Goal: Find specific page/section: Find specific page/section

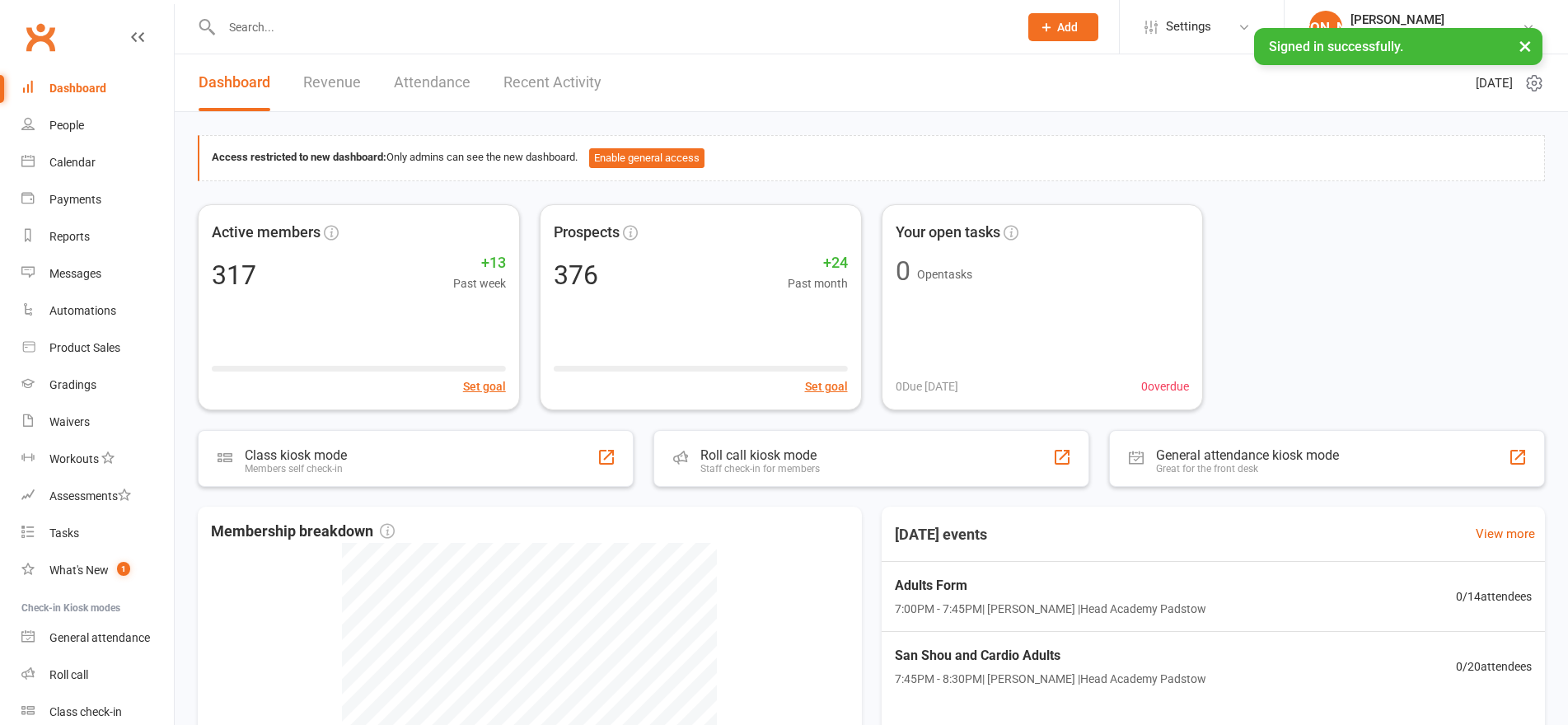
click at [247, 22] on input "text" at bounding box center [612, 26] width 790 height 23
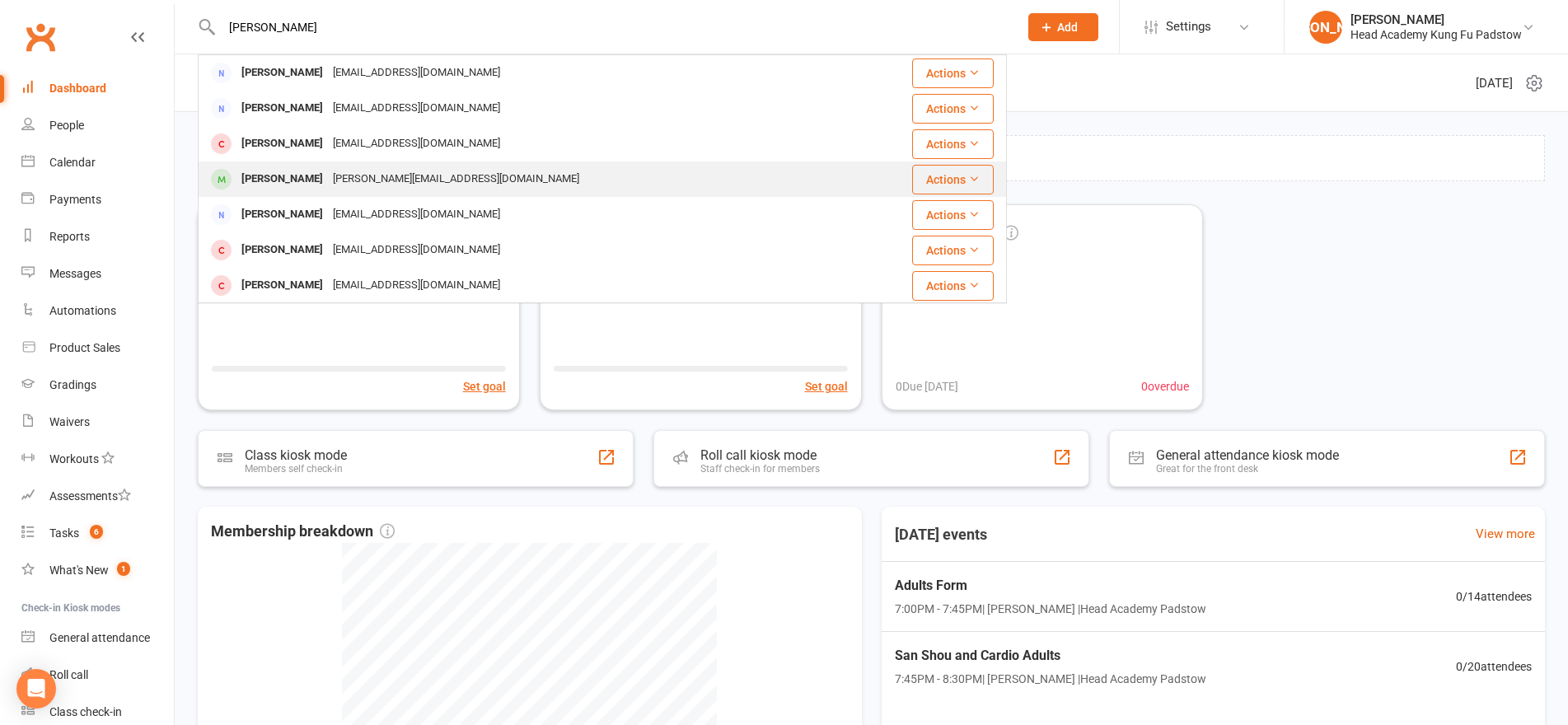
type input "[PERSON_NAME]"
click at [349, 184] on div "[PERSON_NAME][EMAIL_ADDRESS][DOMAIN_NAME]" at bounding box center [456, 180] width 256 height 24
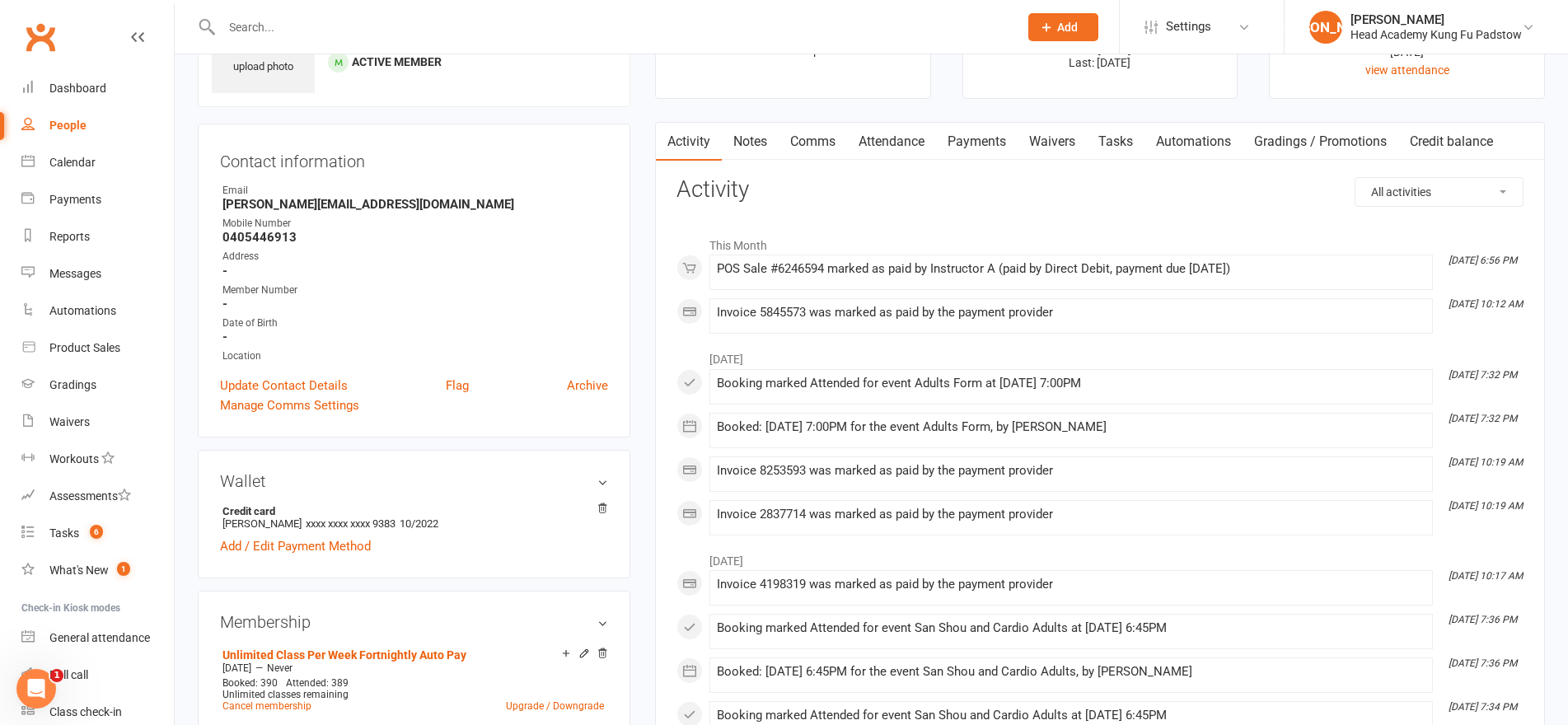
scroll to position [248, 0]
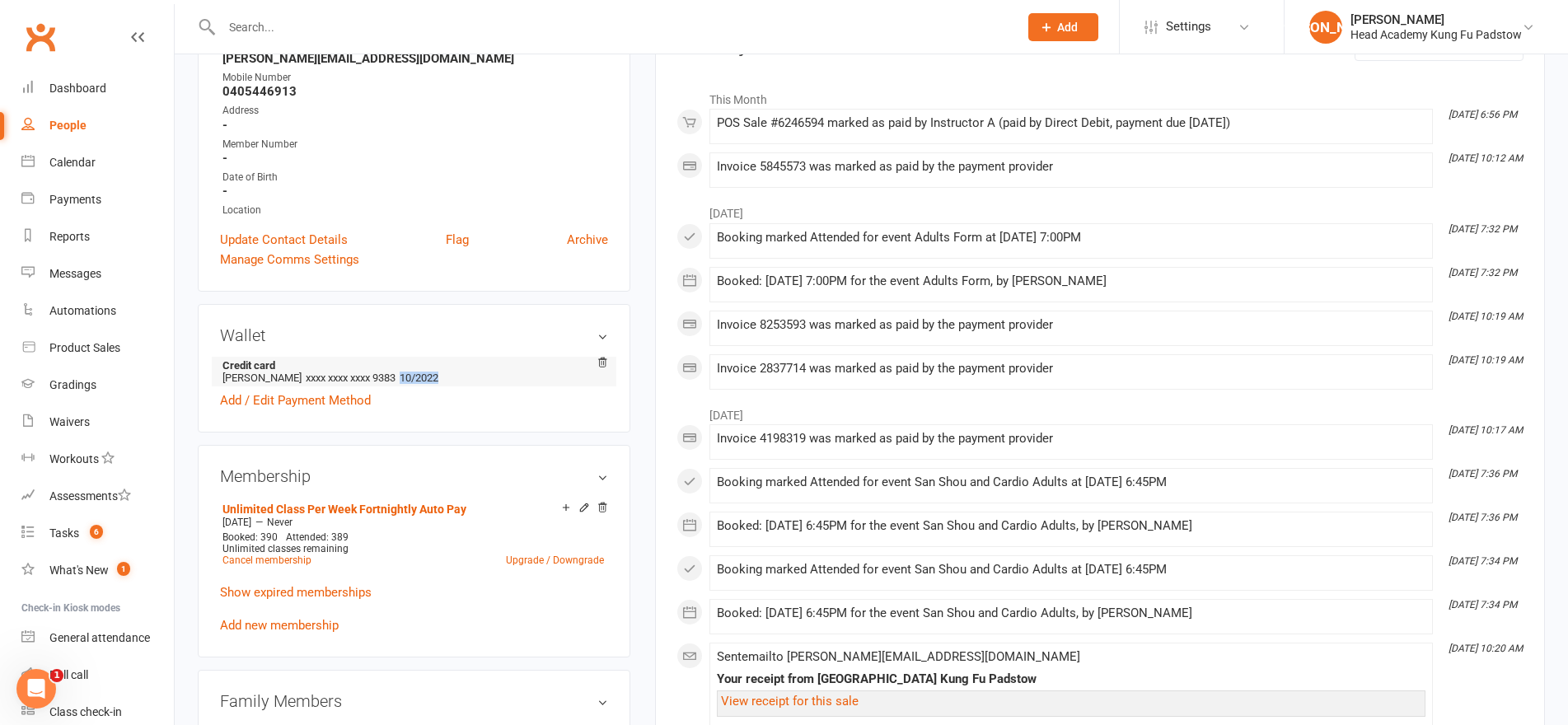
drag, startPoint x: 447, startPoint y: 377, endPoint x: 495, endPoint y: 380, distance: 48.1
click at [495, 380] on li "Credit card [PERSON_NAME] xxxx xxxx xxxx 9383 10/2022" at bounding box center [414, 371] width 388 height 30
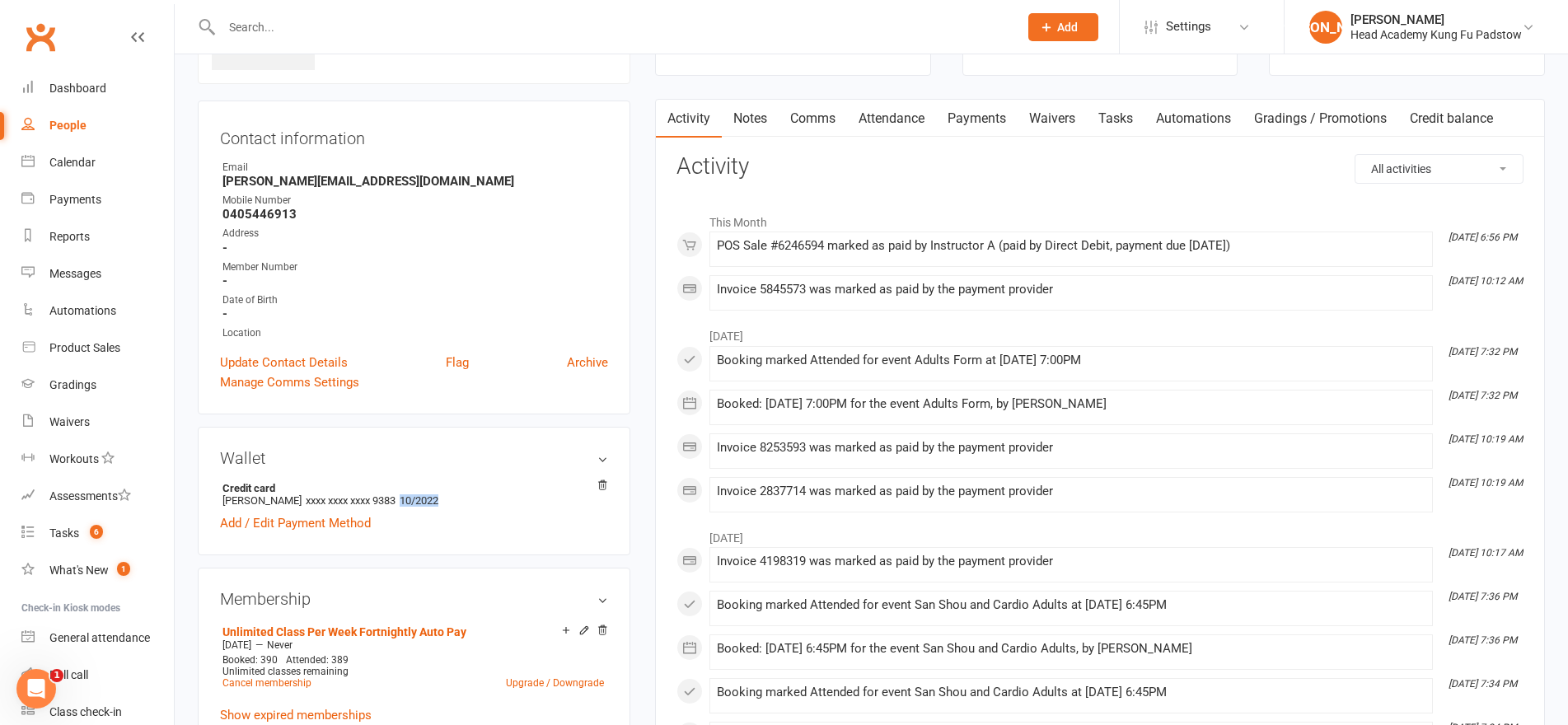
scroll to position [83, 0]
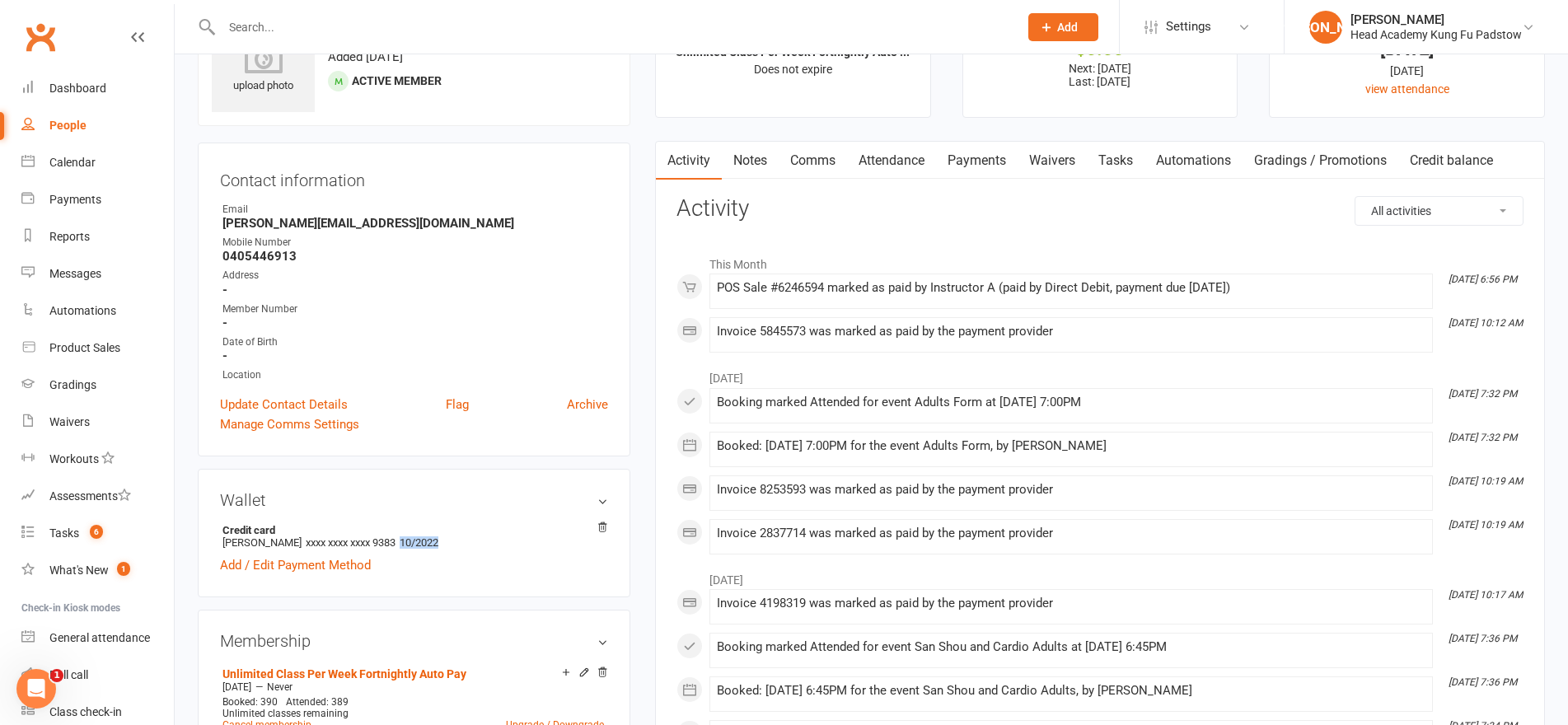
click at [966, 168] on link "Payments" at bounding box center [977, 161] width 82 height 38
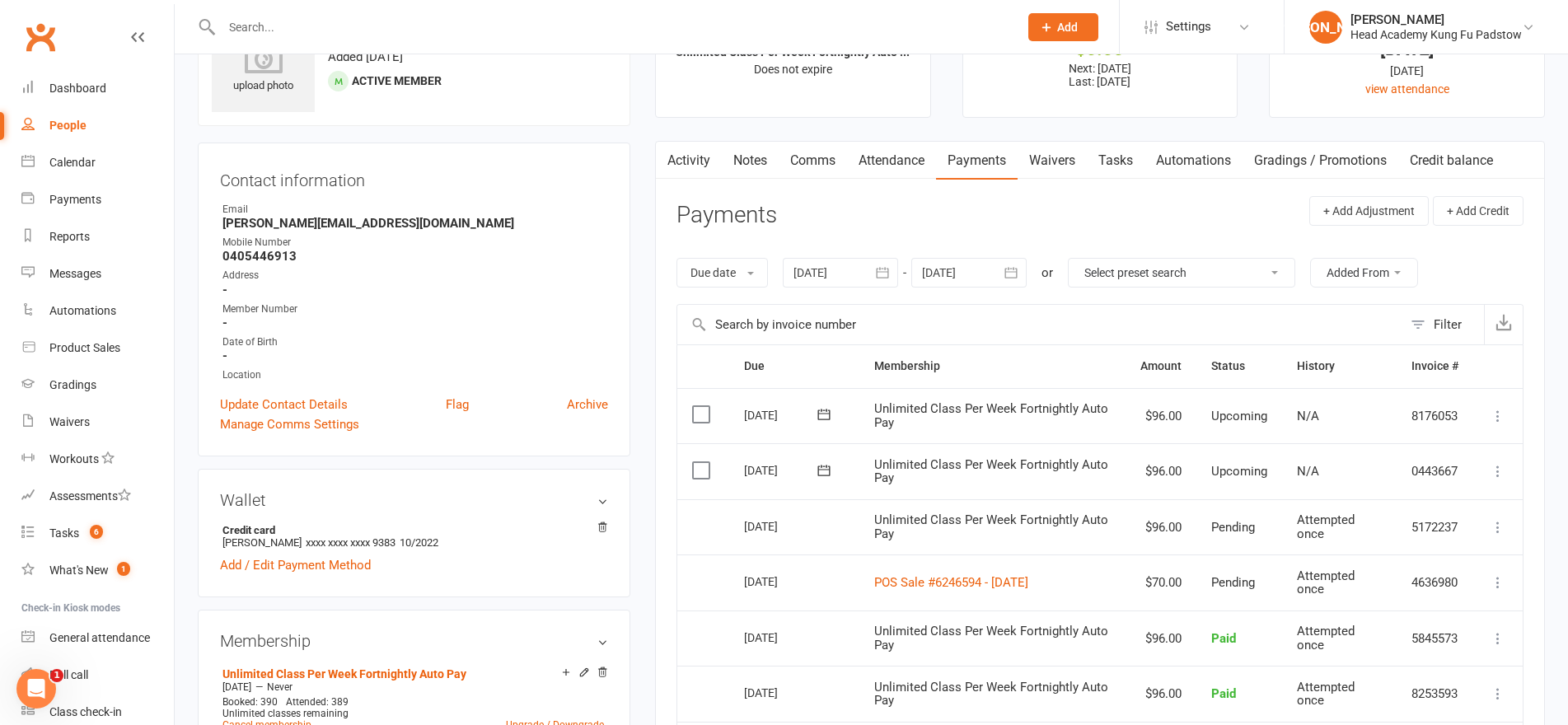
click at [1041, 235] on header "Payments + Add Adjustment + Add Credit" at bounding box center [1100, 219] width 847 height 45
